Goal: Navigation & Orientation: Find specific page/section

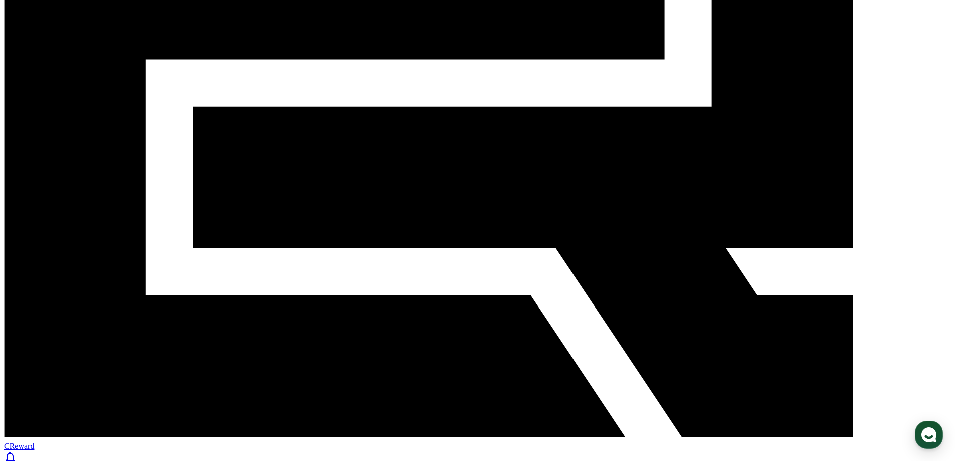
scroll to position [362, 0]
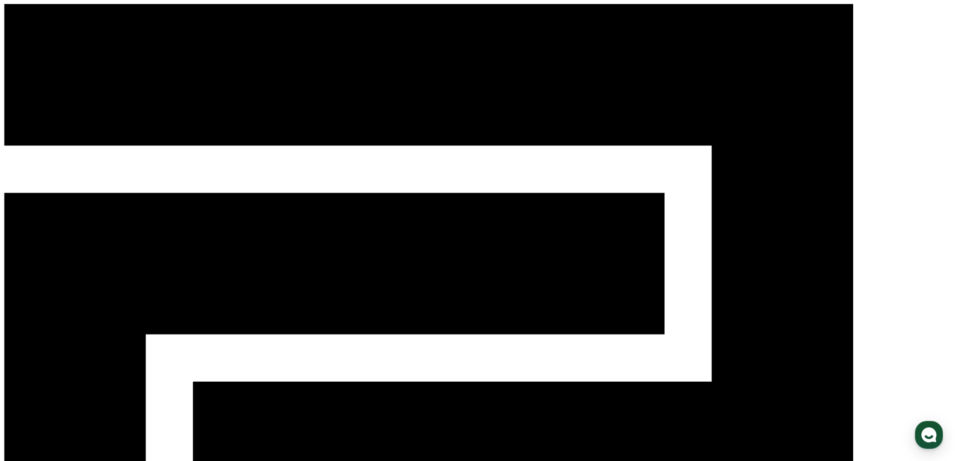
drag, startPoint x: 367, startPoint y: 27, endPoint x: 170, endPoint y: 13, distance: 197.6
drag, startPoint x: 451, startPoint y: 96, endPoint x: 180, endPoint y: 93, distance: 270.7
